Goal: Information Seeking & Learning: Learn about a topic

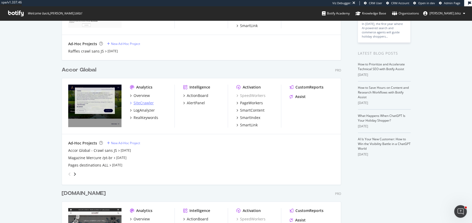
click at [146, 104] on div "SiteCrawler" at bounding box center [144, 102] width 20 height 5
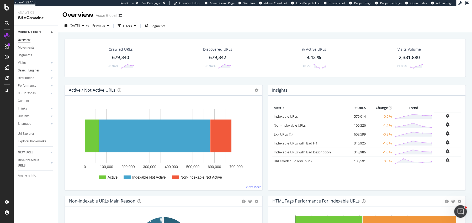
click at [30, 71] on div "Search Engines" at bounding box center [29, 71] width 22 height 6
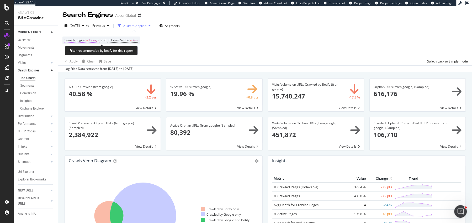
click at [92, 43] on span "Google" at bounding box center [94, 39] width 10 height 7
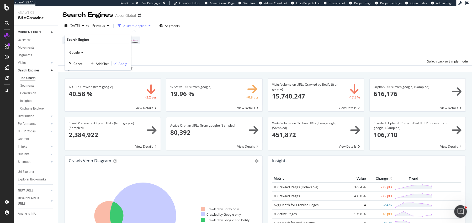
click at [90, 46] on div "Google Cancel Add filter Apply" at bounding box center [98, 57] width 66 height 26
click at [83, 51] on div "Google" at bounding box center [98, 52] width 58 height 8
click at [80, 77] on span "OpenAI" at bounding box center [77, 77] width 11 height 4
click at [119, 63] on div "Apply" at bounding box center [123, 63] width 8 height 4
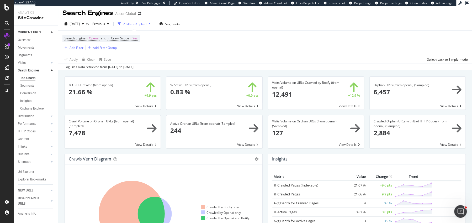
scroll to position [1, 0]
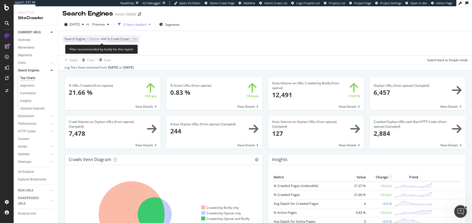
click at [88, 40] on span "Search Engine = Openai" at bounding box center [82, 38] width 35 height 5
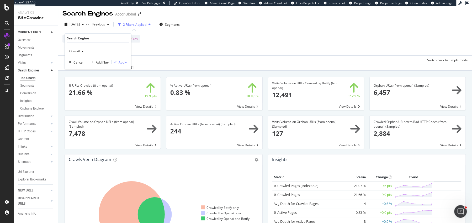
click at [80, 54] on div "OpenAI" at bounding box center [98, 51] width 58 height 8
click at [79, 60] on div "Bing" at bounding box center [98, 62] width 56 height 7
click at [86, 49] on div "Bing" at bounding box center [98, 51] width 58 height 8
click at [75, 67] on span "Google" at bounding box center [77, 68] width 10 height 4
click at [117, 65] on div "Google Cancel Add filter Apply" at bounding box center [98, 56] width 66 height 26
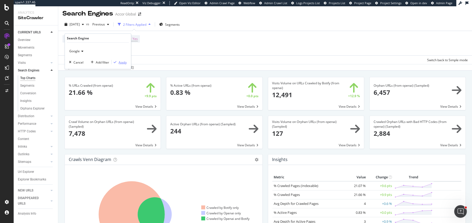
click at [117, 63] on div "button" at bounding box center [115, 62] width 7 height 3
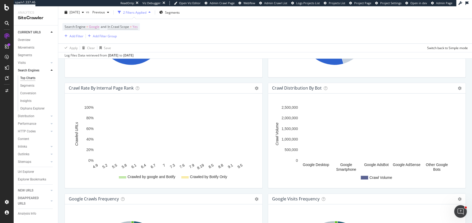
scroll to position [614, 0]
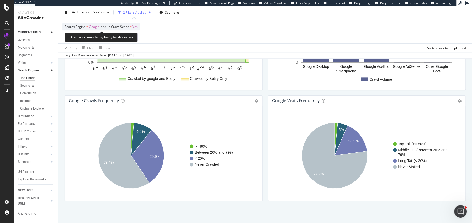
click at [85, 28] on span "Search Engine" at bounding box center [75, 27] width 21 height 4
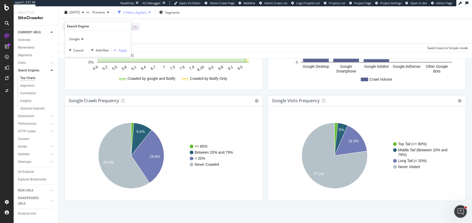
click at [83, 40] on div "Google" at bounding box center [98, 39] width 58 height 8
click at [82, 62] on div "OpenAI" at bounding box center [98, 63] width 56 height 7
click at [124, 50] on div "Apply" at bounding box center [123, 50] width 8 height 4
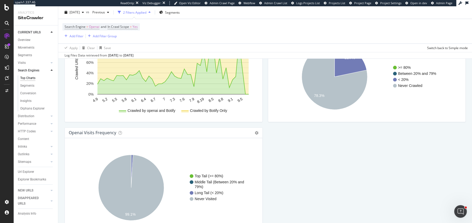
scroll to position [544, 0]
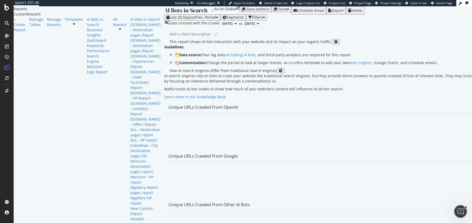
scroll to position [871, 0]
click at [166, 15] on div "Last 28 Days vs Prev. Period" at bounding box center [192, 17] width 52 height 4
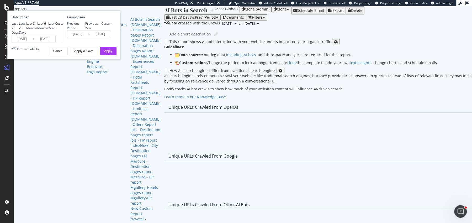
click at [37, 30] on div "Last 3 Months" at bounding box center [31, 25] width 11 height 9
type input "2025/06/26"
type input "2025/03/26"
type input "2025/06/25"
click at [112, 53] on div "Apply" at bounding box center [108, 51] width 8 height 4
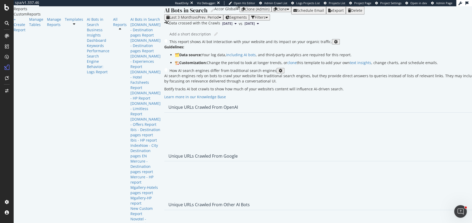
scroll to position [358, 0]
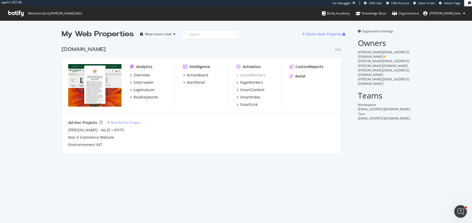
click at [141, 100] on div "Analytics Overview SiteCrawler LogAnalyzer RealKeywords" at bounding box center [152, 85] width 45 height 43
click at [139, 99] on div "RealKeywords" at bounding box center [146, 96] width 25 height 5
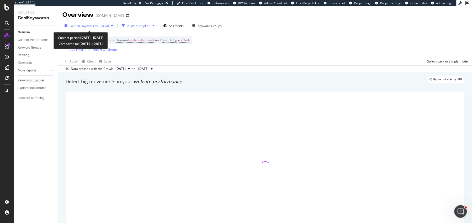
click at [84, 25] on span "Last 28 Days" at bounding box center [79, 26] width 19 height 4
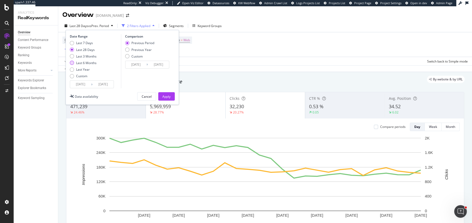
click at [78, 62] on div "Last 6 Months" at bounding box center [86, 63] width 20 height 4
type input "[DATE]"
click at [78, 81] on input "[DATE]" at bounding box center [80, 84] width 21 height 7
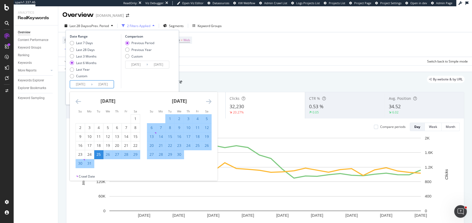
click at [78, 102] on icon "Move backward to switch to the previous month." at bounding box center [79, 101] width 6 height 6
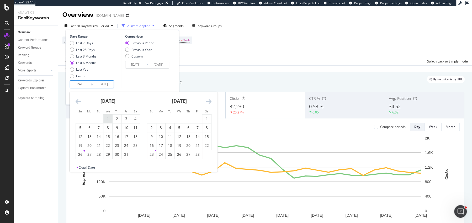
click at [111, 119] on div "1" at bounding box center [107, 118] width 9 height 5
type input "[DATE]"
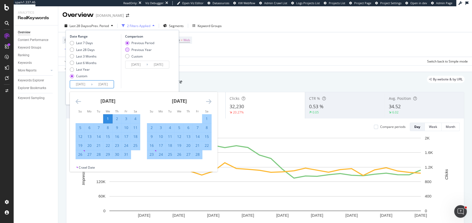
click at [142, 50] on div "Previous Year" at bounding box center [141, 49] width 20 height 4
type input "[DATE]"
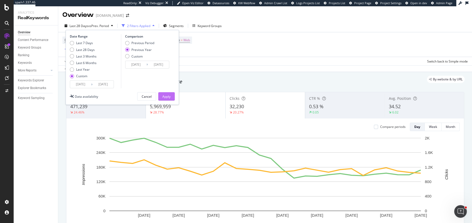
click at [162, 97] on div "Apply" at bounding box center [166, 96] width 8 height 4
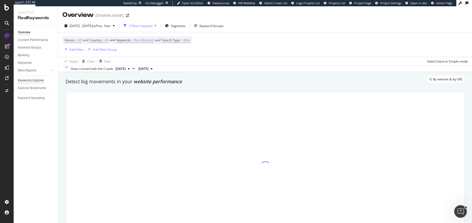
click at [31, 78] on div "Keywords Explorer" at bounding box center [31, 81] width 26 height 6
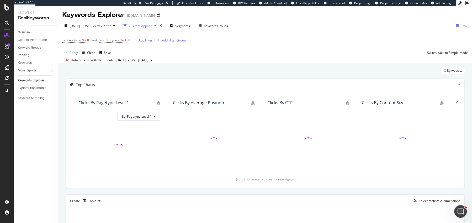
click at [88, 41] on icon at bounding box center [88, 40] width 4 height 5
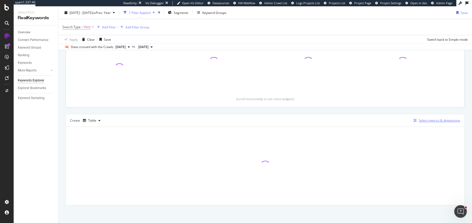
click at [437, 121] on div "Select metrics & dimensions" at bounding box center [439, 120] width 41 height 4
click at [97, 119] on div "button" at bounding box center [99, 120] width 6 height 3
click at [423, 117] on button "Select metrics & dimensions" at bounding box center [435, 120] width 49 height 6
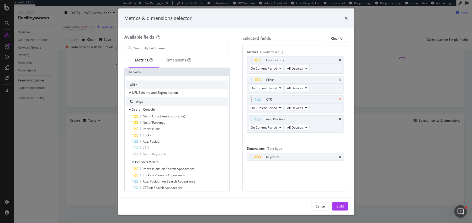
click at [340, 98] on icon "times" at bounding box center [340, 99] width 2 height 3
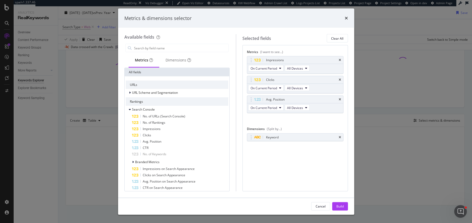
click at [340, 98] on icon "times" at bounding box center [340, 99] width 2 height 3
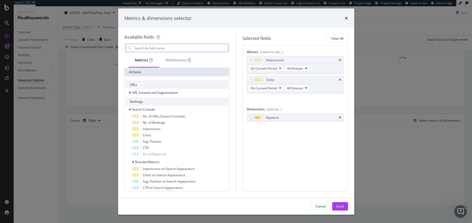
click at [152, 49] on input "modal" at bounding box center [181, 48] width 95 height 8
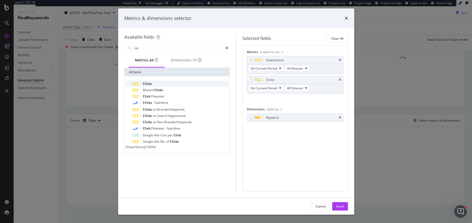
click at [156, 87] on div "Clicks" at bounding box center [180, 84] width 97 height 6
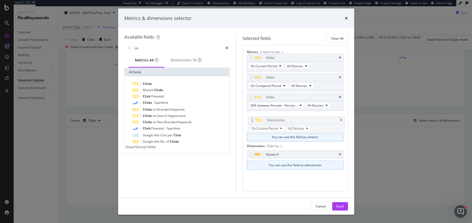
drag, startPoint x: 250, startPoint y: 63, endPoint x: 256, endPoint y: 127, distance: 64.8
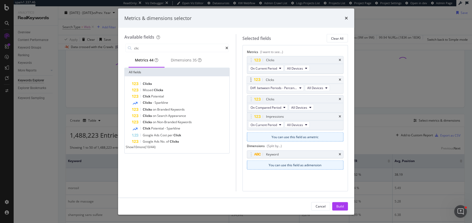
drag, startPoint x: 251, startPoint y: 100, endPoint x: 251, endPoint y: 81, distance: 19.2
click at [251, 81] on body "spa/v1.337.46 ReadOnly: Viz Debugger: Open Viz Editor Datasources KW Webflow Ad…" at bounding box center [236, 111] width 472 height 223
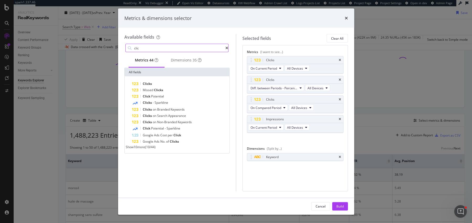
click at [167, 49] on input "clic" at bounding box center [180, 48] width 92 height 8
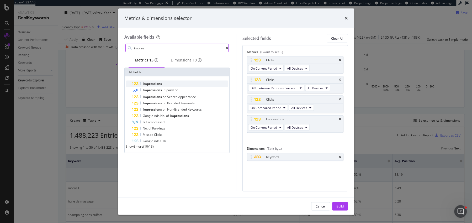
type input "impres"
click at [151, 84] on span "Impressions" at bounding box center [152, 83] width 19 height 4
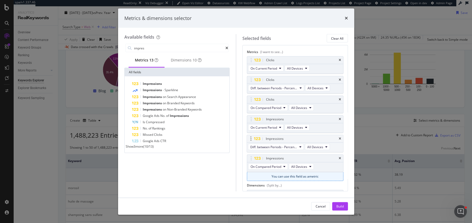
drag, startPoint x: 250, startPoint y: 155, endPoint x: 249, endPoint y: 132, distance: 22.8
click at [250, 132] on body "spa/v1.337.46 ReadOnly: Viz Debugger: Open Viz Editor Datasources KW Webflow Ad…" at bounding box center [236, 111] width 472 height 223
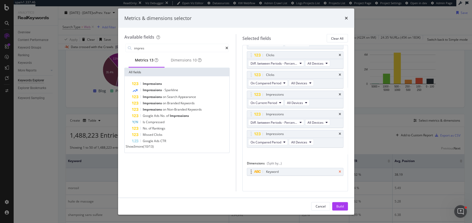
click at [340, 170] on icon "times" at bounding box center [340, 171] width 2 height 3
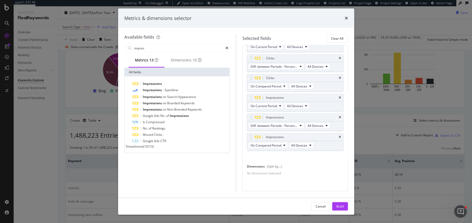
scroll to position [23, 0]
click at [342, 206] on div "Build" at bounding box center [339, 206] width 7 height 4
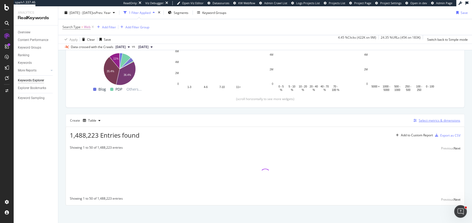
click at [427, 118] on div "Select metrics & dimensions" at bounding box center [439, 120] width 41 height 4
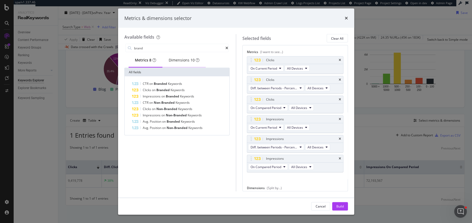
type input "brand"
click at [189, 63] on div "Dimensions 10" at bounding box center [184, 59] width 31 height 5
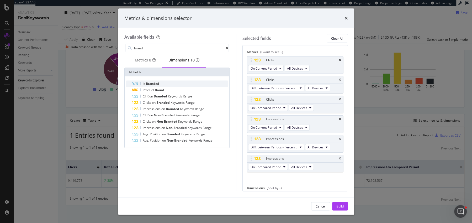
click at [157, 85] on span "Branded" at bounding box center [152, 83] width 13 height 4
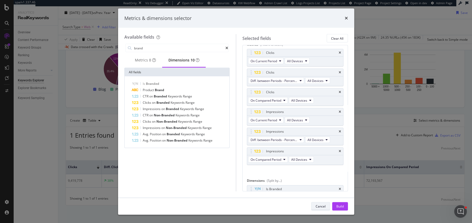
click at [328, 203] on button "Cancel" at bounding box center [320, 206] width 19 height 8
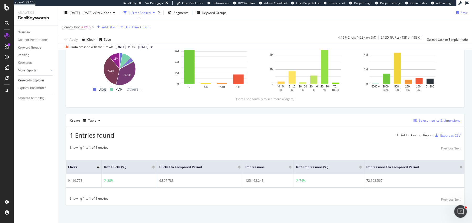
click at [439, 121] on div "Select metrics & dimensions" at bounding box center [439, 120] width 41 height 4
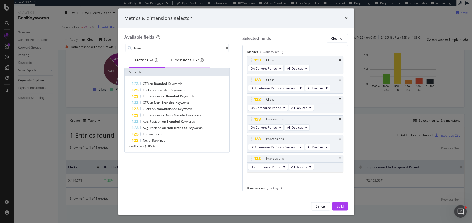
type input "bran"
click at [178, 59] on div "Dimensions 157" at bounding box center [187, 59] width 33 height 5
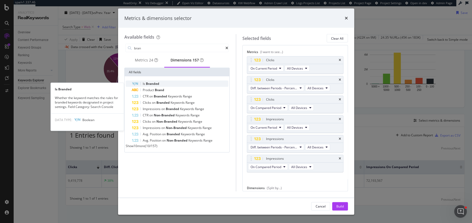
click at [162, 86] on div "Is Branded" at bounding box center [180, 84] width 97 height 6
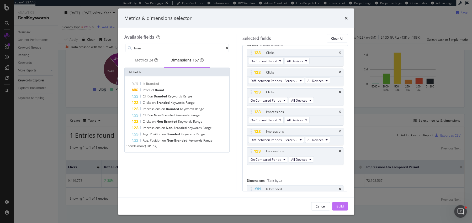
click at [338, 208] on div "Build" at bounding box center [339, 206] width 7 height 8
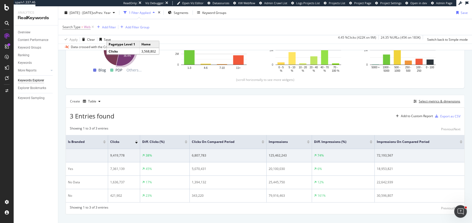
scroll to position [104, 0]
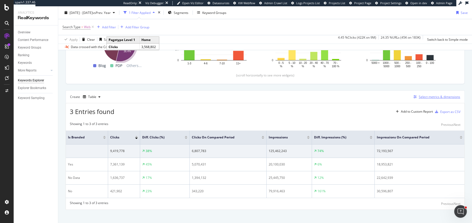
click at [441, 94] on div "Select metrics & dimensions" at bounding box center [439, 96] width 41 height 4
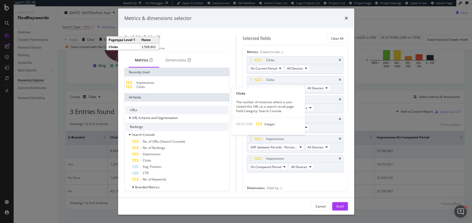
click at [154, 87] on div "Clicks" at bounding box center [177, 87] width 103 height 4
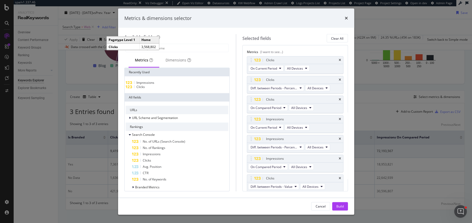
click at [154, 85] on div "Impressions" at bounding box center [177, 83] width 103 height 4
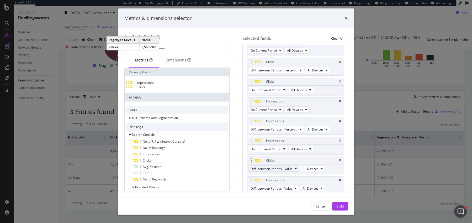
scroll to position [19, 0]
drag, startPoint x: 251, startPoint y: 157, endPoint x: 249, endPoint y: 96, distance: 61.7
click at [249, 95] on body "spa/v1.337.46 ReadOnly: Viz Debugger: Open Viz Editor Datasources KW Webflow Ad…" at bounding box center [236, 111] width 472 height 223
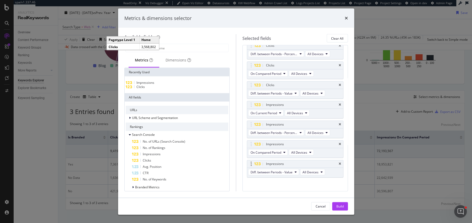
scroll to position [35, 0]
click at [342, 201] on div "Cancel Build" at bounding box center [236, 206] width 236 height 17
click at [340, 206] on div "Build" at bounding box center [339, 206] width 7 height 4
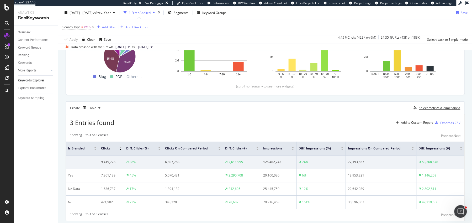
scroll to position [108, 0]
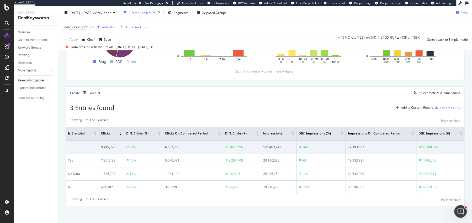
click at [182, 35] on div "Apply Clear Save 4.45 % Clicks ( 422K on 9M ) 24.35 % URLs ( 45K on 183K ) Swit…" at bounding box center [265, 39] width 414 height 9
